Goal: Find specific page/section: Find specific page/section

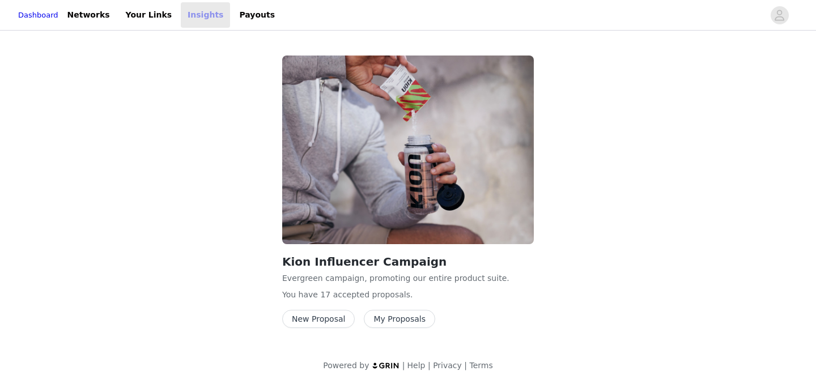
click at [204, 15] on link "Insights" at bounding box center [205, 14] width 49 height 25
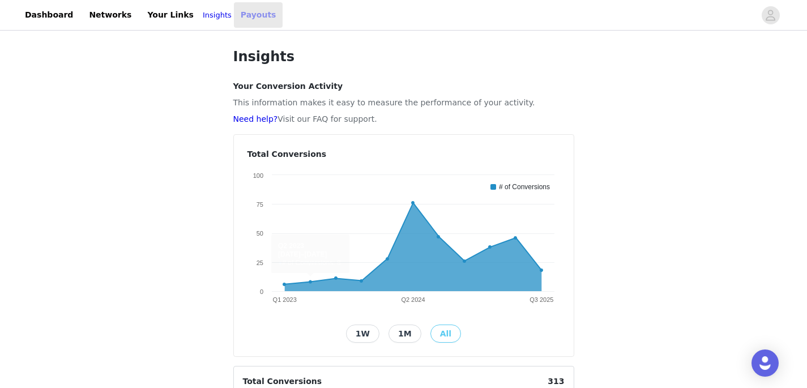
click at [249, 14] on link "Payouts" at bounding box center [258, 14] width 49 height 25
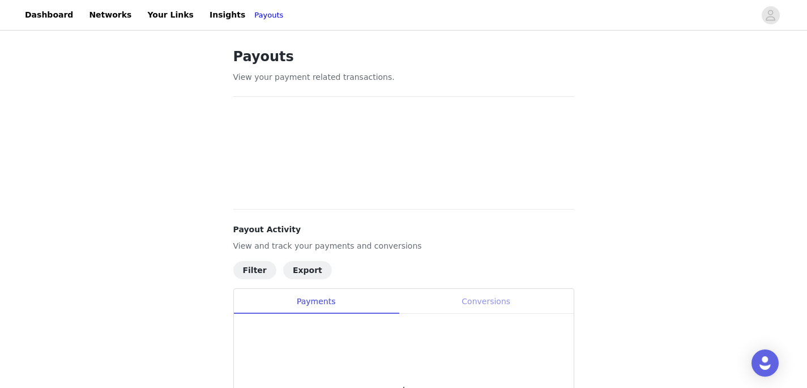
click at [472, 297] on div "Conversions" at bounding box center [486, 301] width 175 height 25
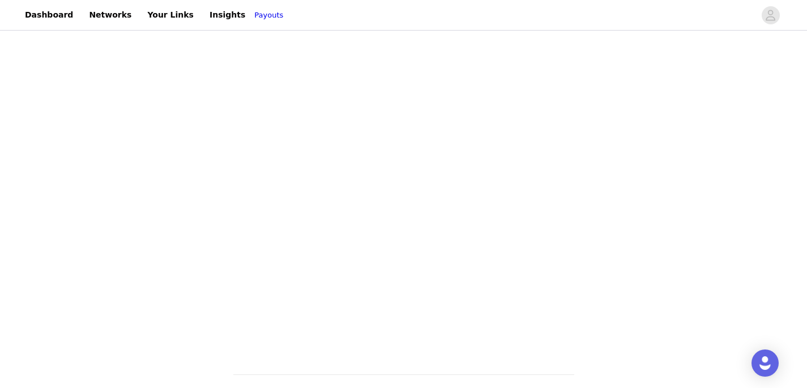
scroll to position [694, 0]
